Goal: Task Accomplishment & Management: Manage account settings

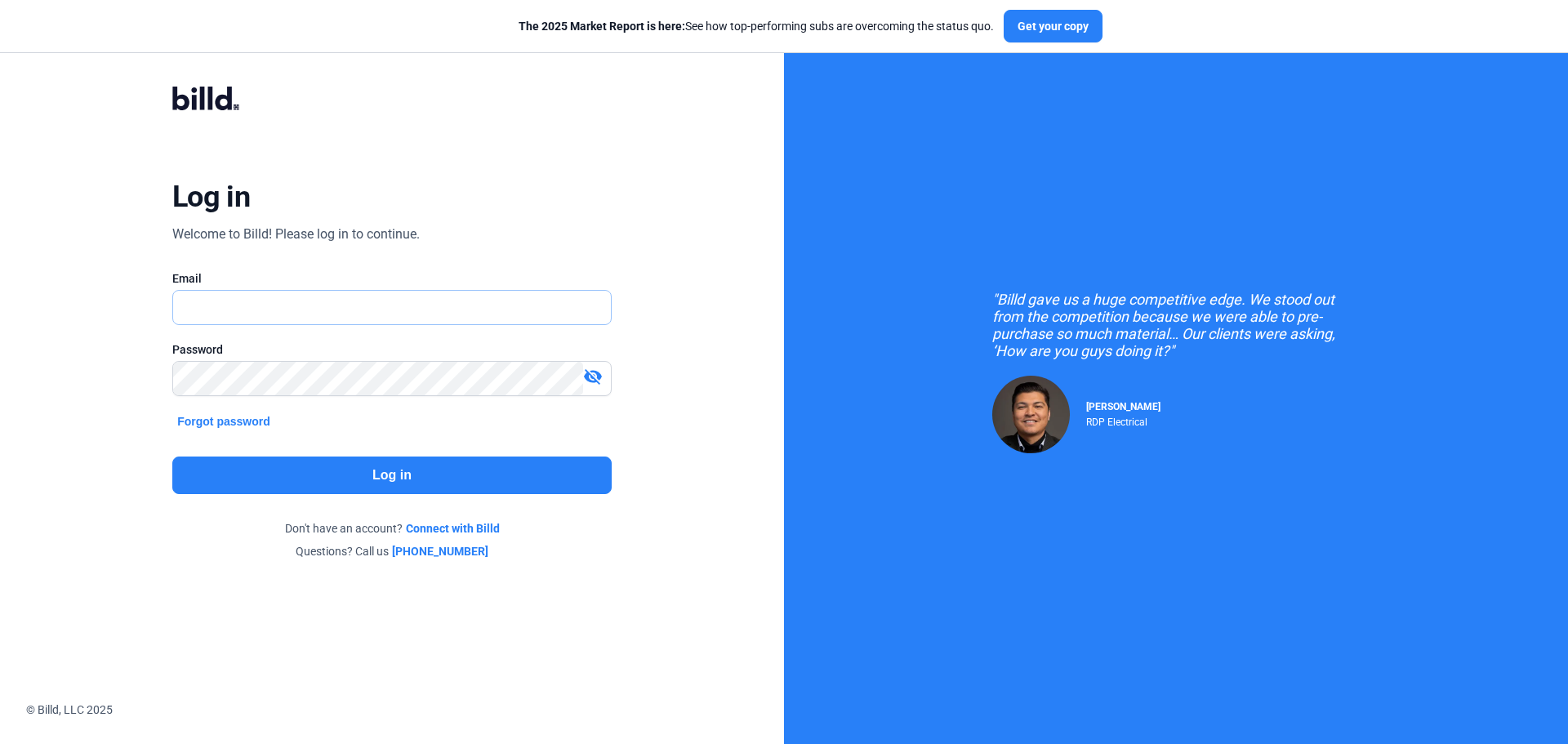
type input "[EMAIL_ADDRESS][DOMAIN_NAME]"
click at [361, 472] on button "Log in" at bounding box center [392, 475] width 439 height 37
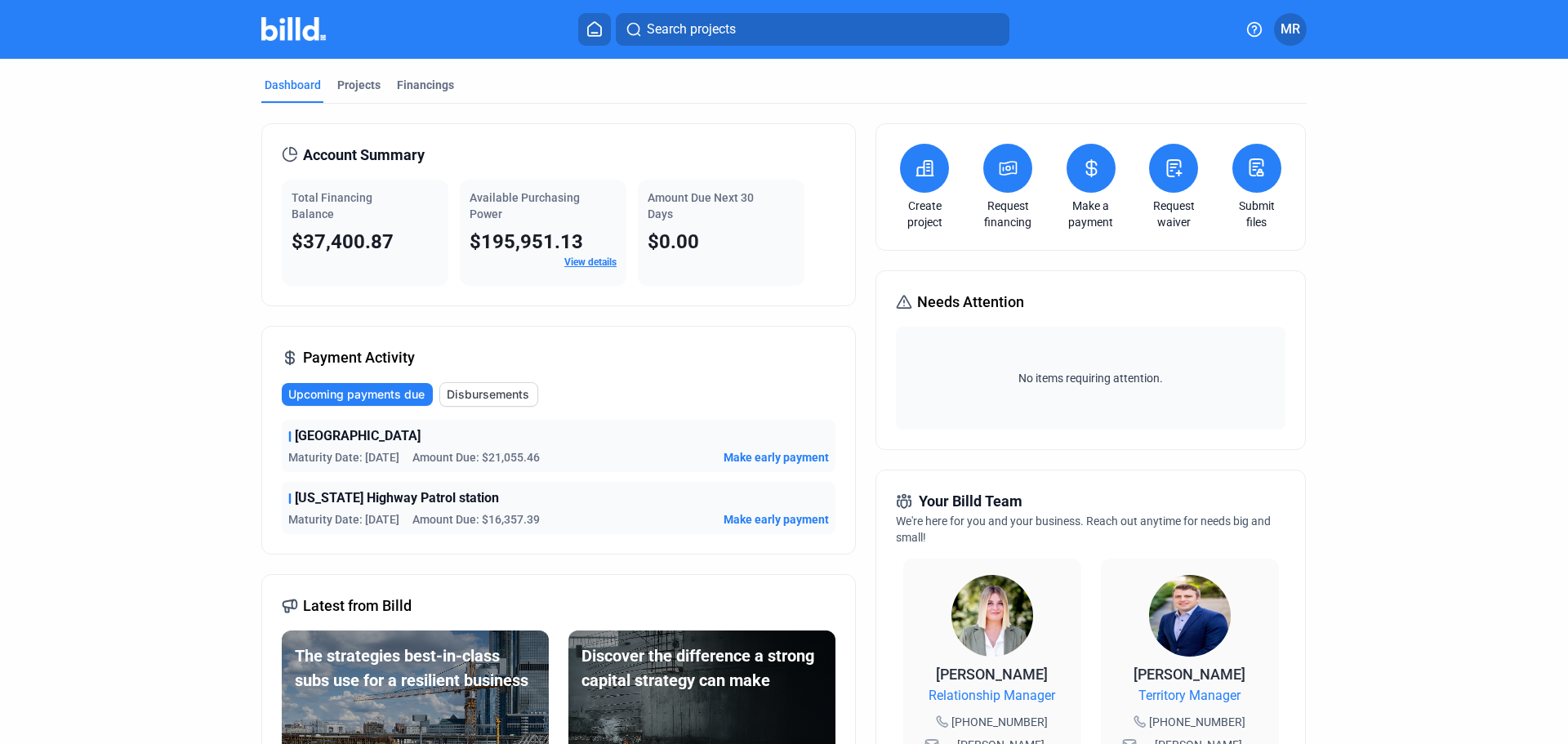
click at [1284, 29] on span "MR" at bounding box center [1290, 29] width 20 height 20
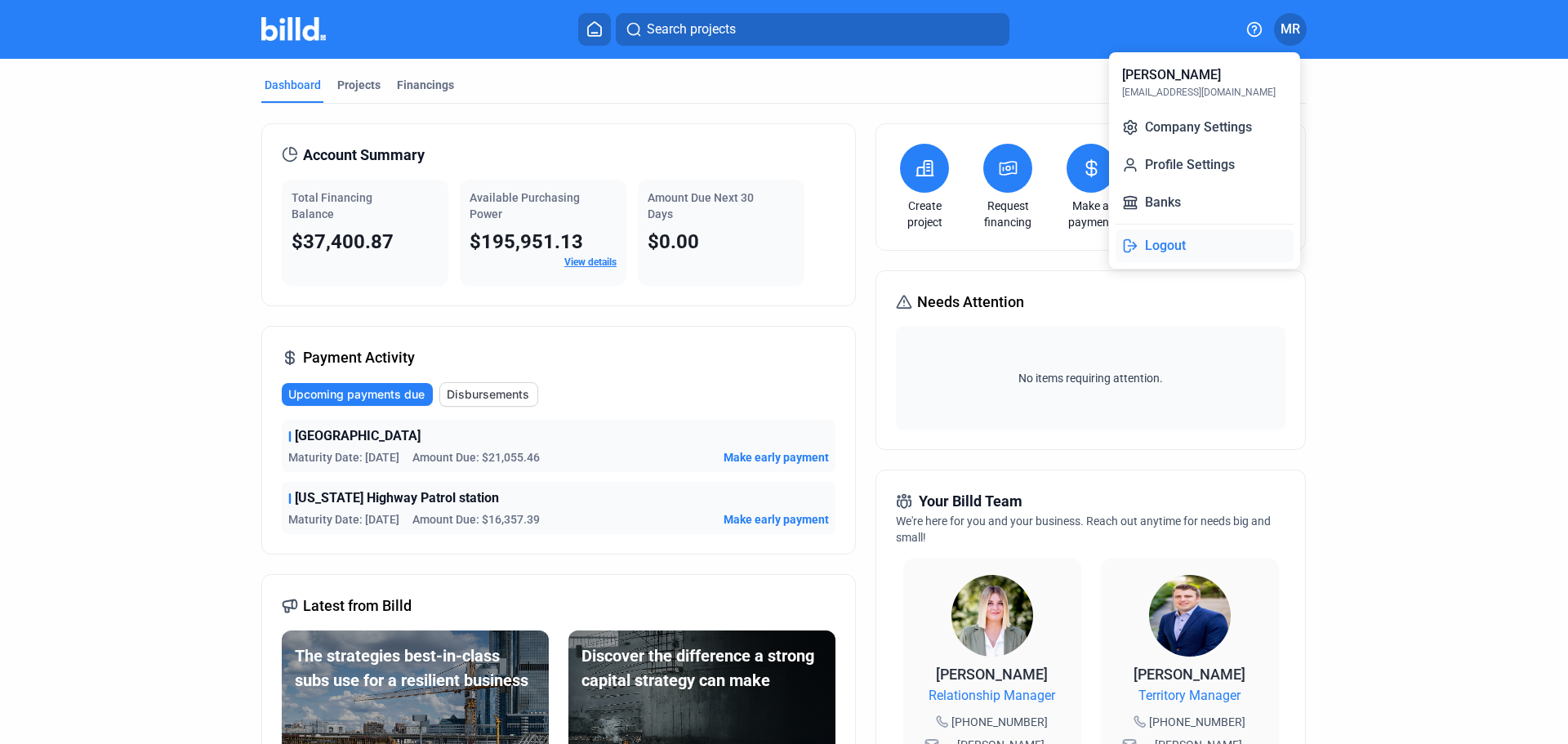
click at [1159, 249] on button "Logout" at bounding box center [1204, 245] width 178 height 33
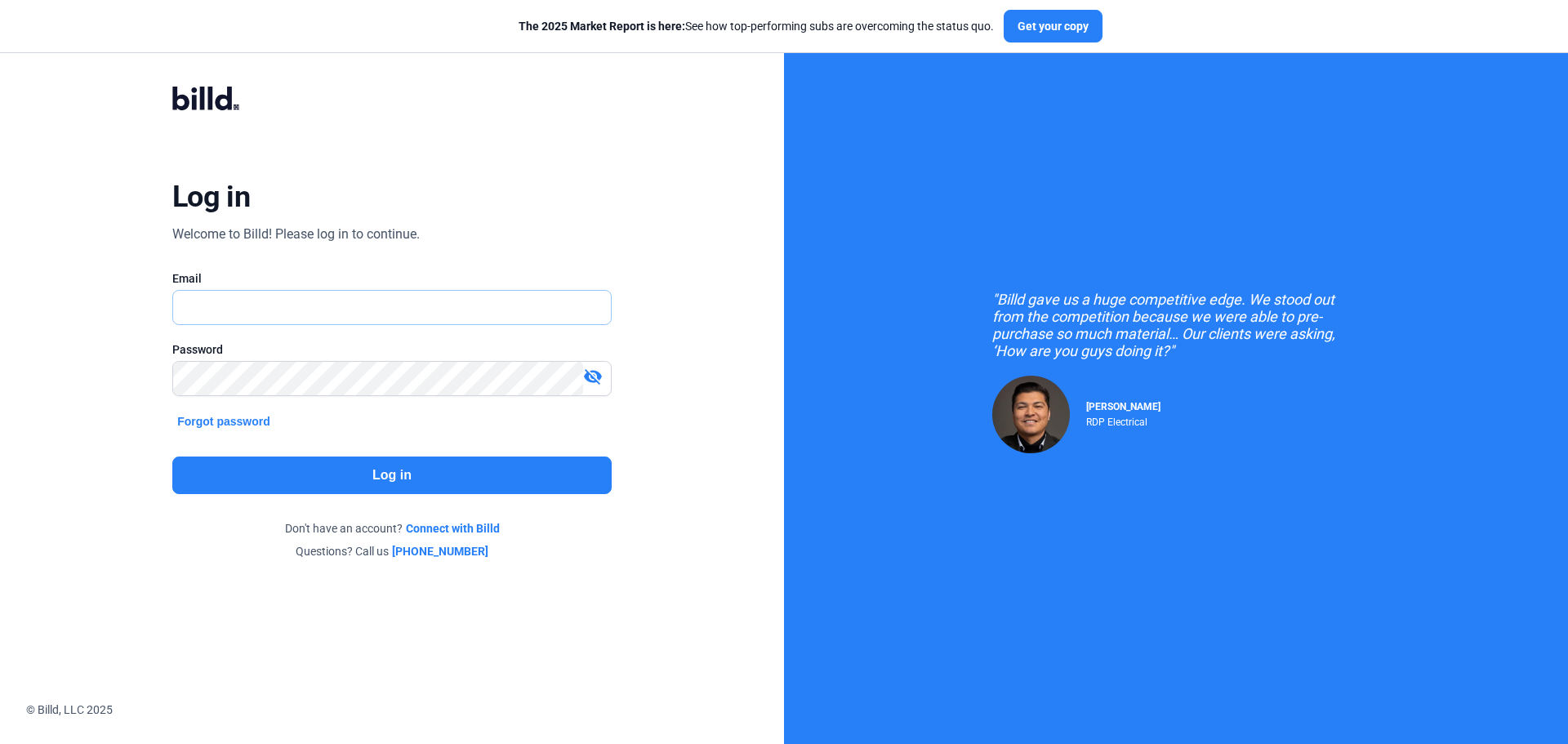
type input "[EMAIL_ADDRESS][DOMAIN_NAME]"
